Goal: Check status: Check status

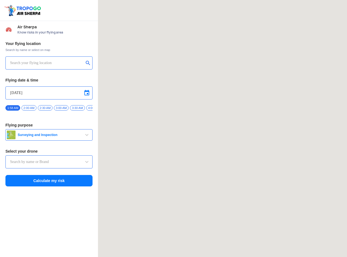
type input "Lookout VTOL_Tactical"
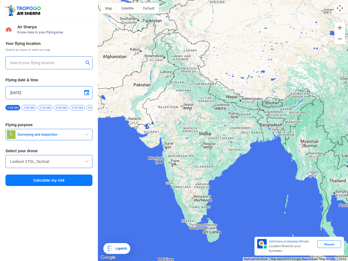
click at [23, 10] on img at bounding box center [23, 10] width 39 height 13
click at [47, 63] on input "text" at bounding box center [47, 63] width 74 height 7
click at [89, 63] on button "submit" at bounding box center [89, 63] width 7 height 5
click at [49, 93] on input "[DATE]" at bounding box center [49, 93] width 78 height 7
click at [87, 93] on div at bounding box center [174, 130] width 348 height 261
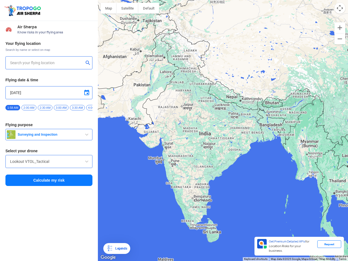
click at [13, 108] on div at bounding box center [174, 130] width 348 height 261
click at [29, 108] on div at bounding box center [174, 130] width 348 height 261
click at [45, 108] on div at bounding box center [174, 130] width 348 height 261
click at [61, 108] on div at bounding box center [174, 130] width 348 height 261
click at [77, 108] on div at bounding box center [174, 130] width 348 height 261
